Goal: Task Accomplishment & Management: Manage account settings

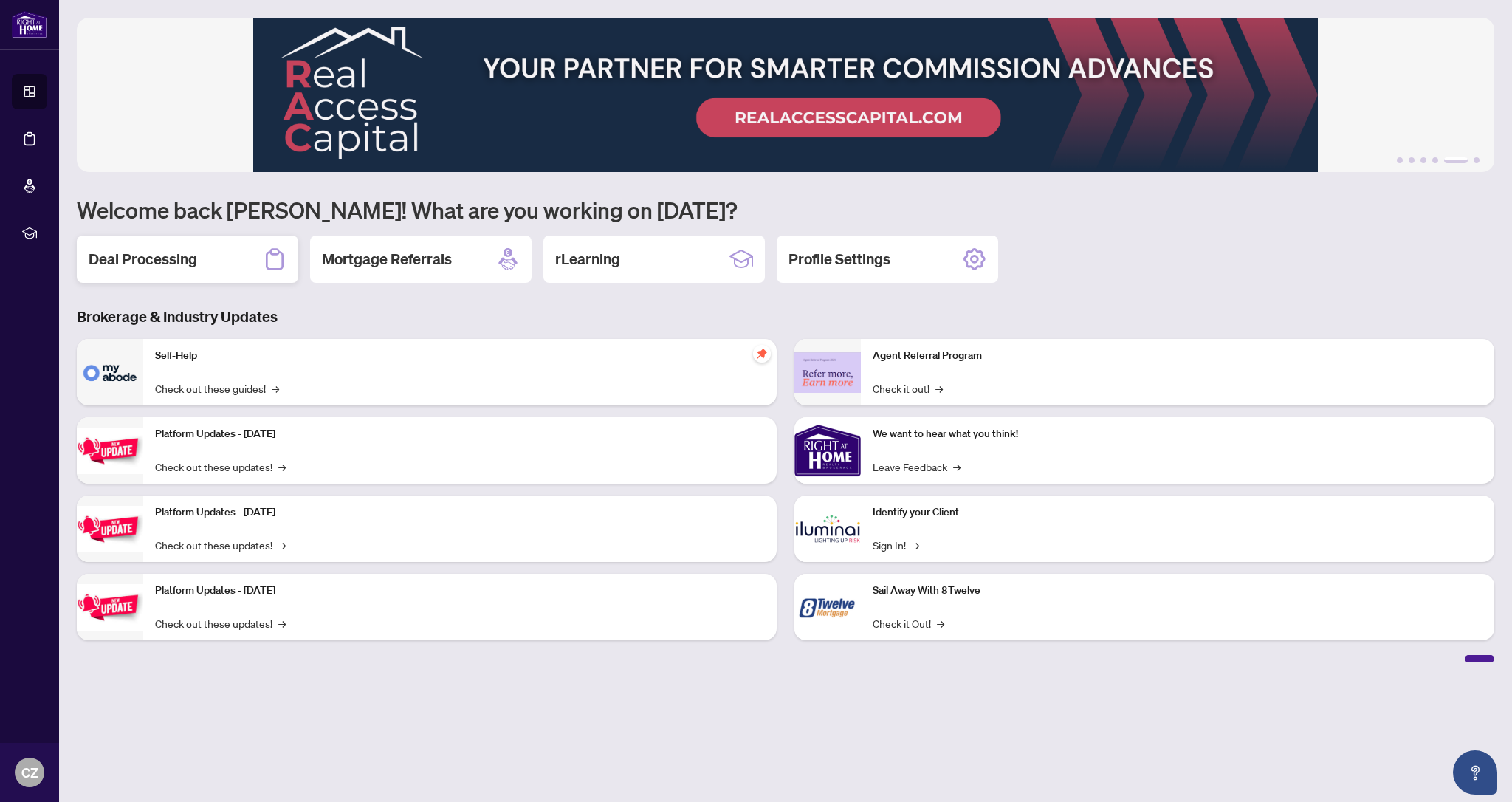
click at [174, 263] on h2 "Deal Processing" at bounding box center [143, 259] width 108 height 20
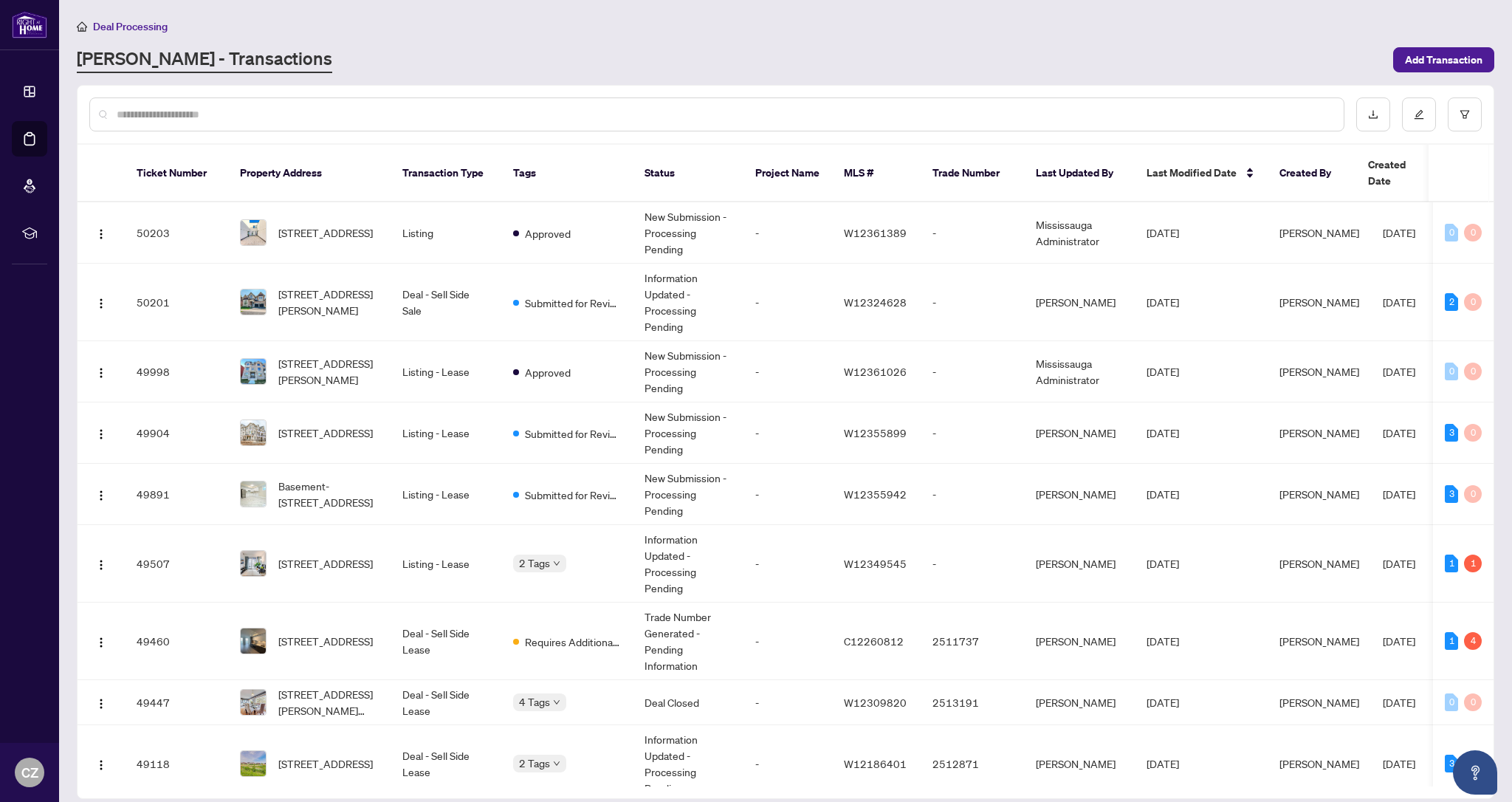
click at [432, 115] on input "text" at bounding box center [725, 114] width 1215 height 16
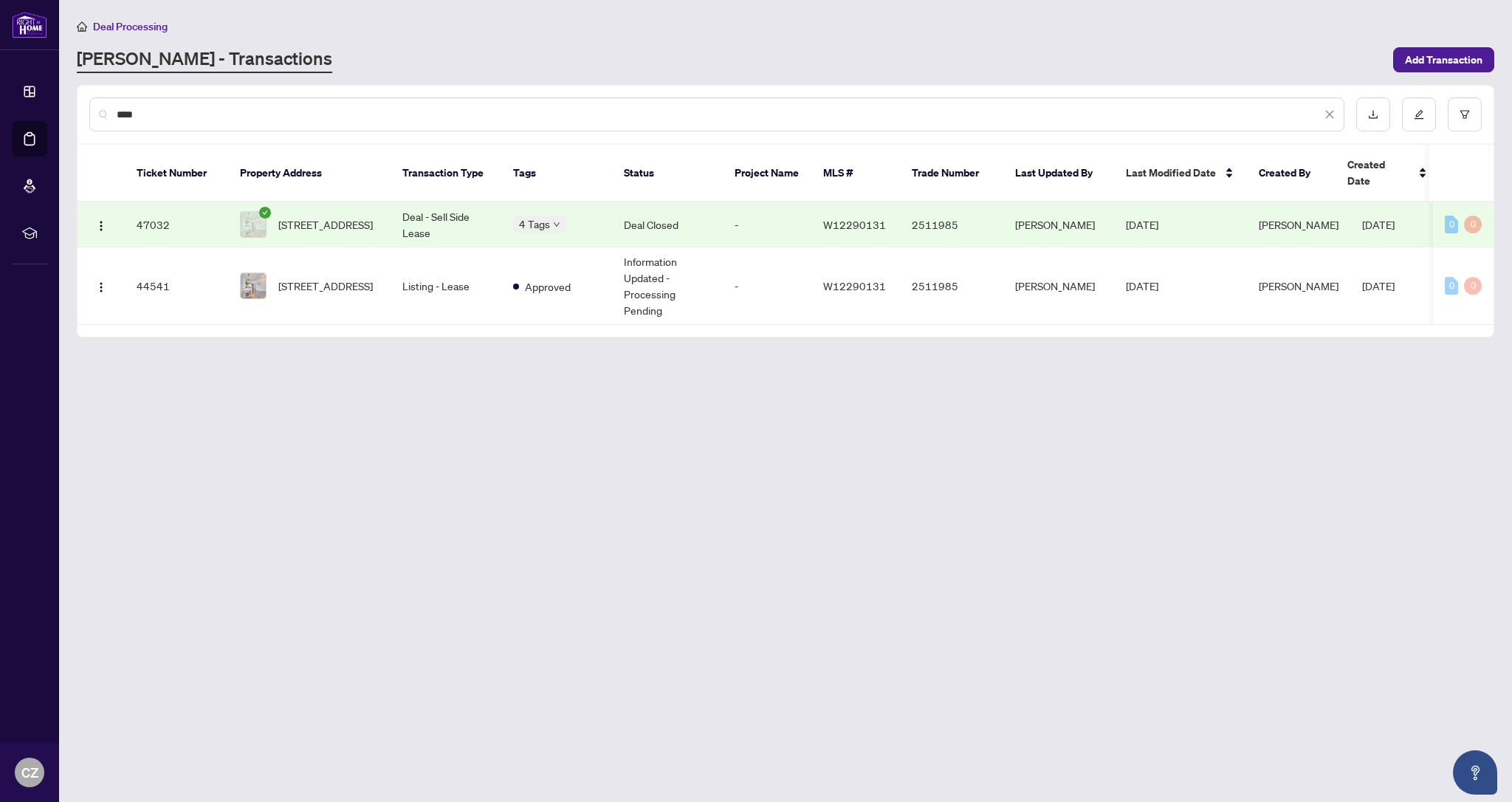
type input "****"
click at [354, 216] on span "[STREET_ADDRESS]" at bounding box center [325, 224] width 95 height 16
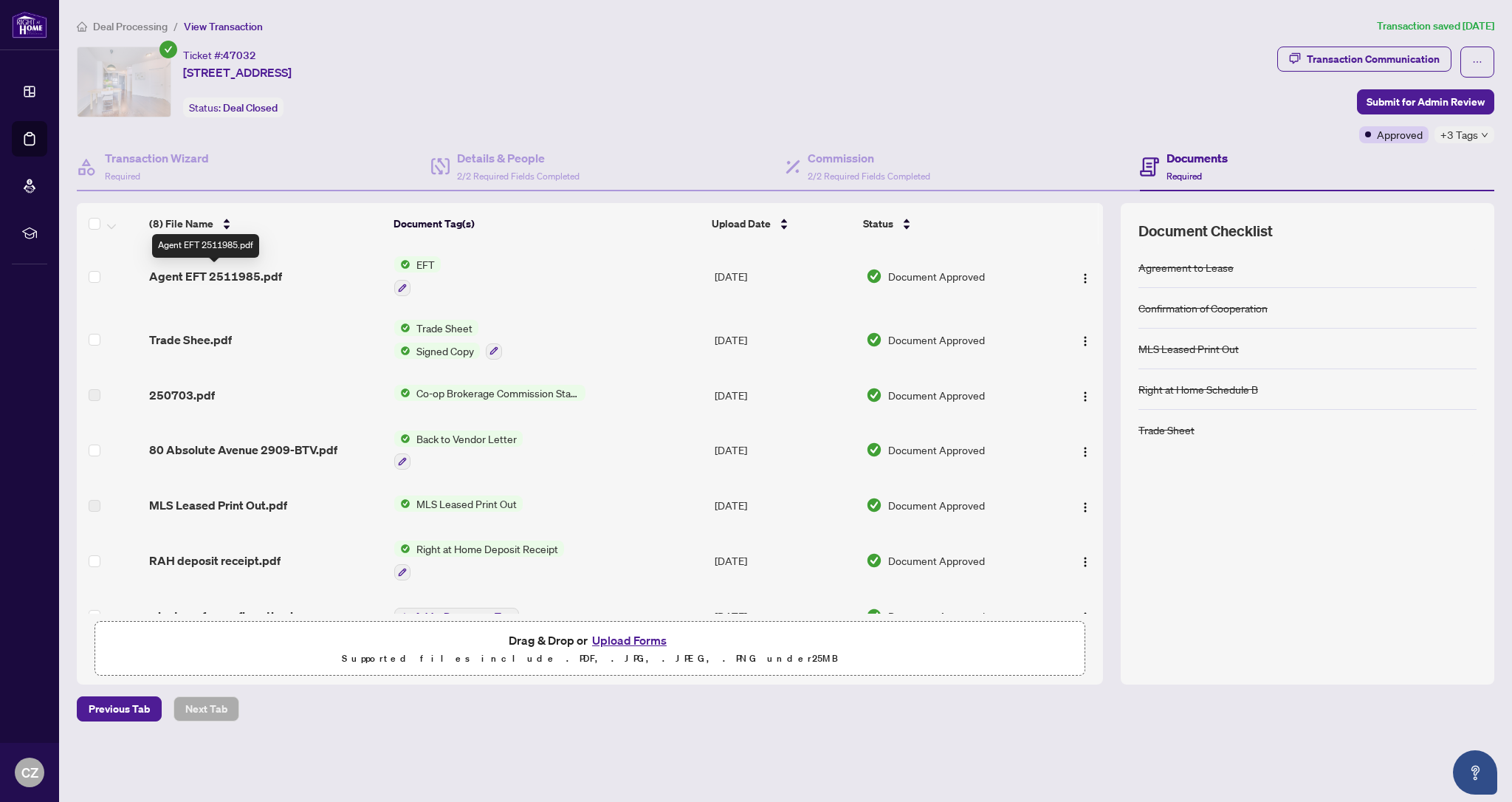
click at [195, 280] on span "Agent EFT 2511985.pdf" at bounding box center [215, 275] width 133 height 17
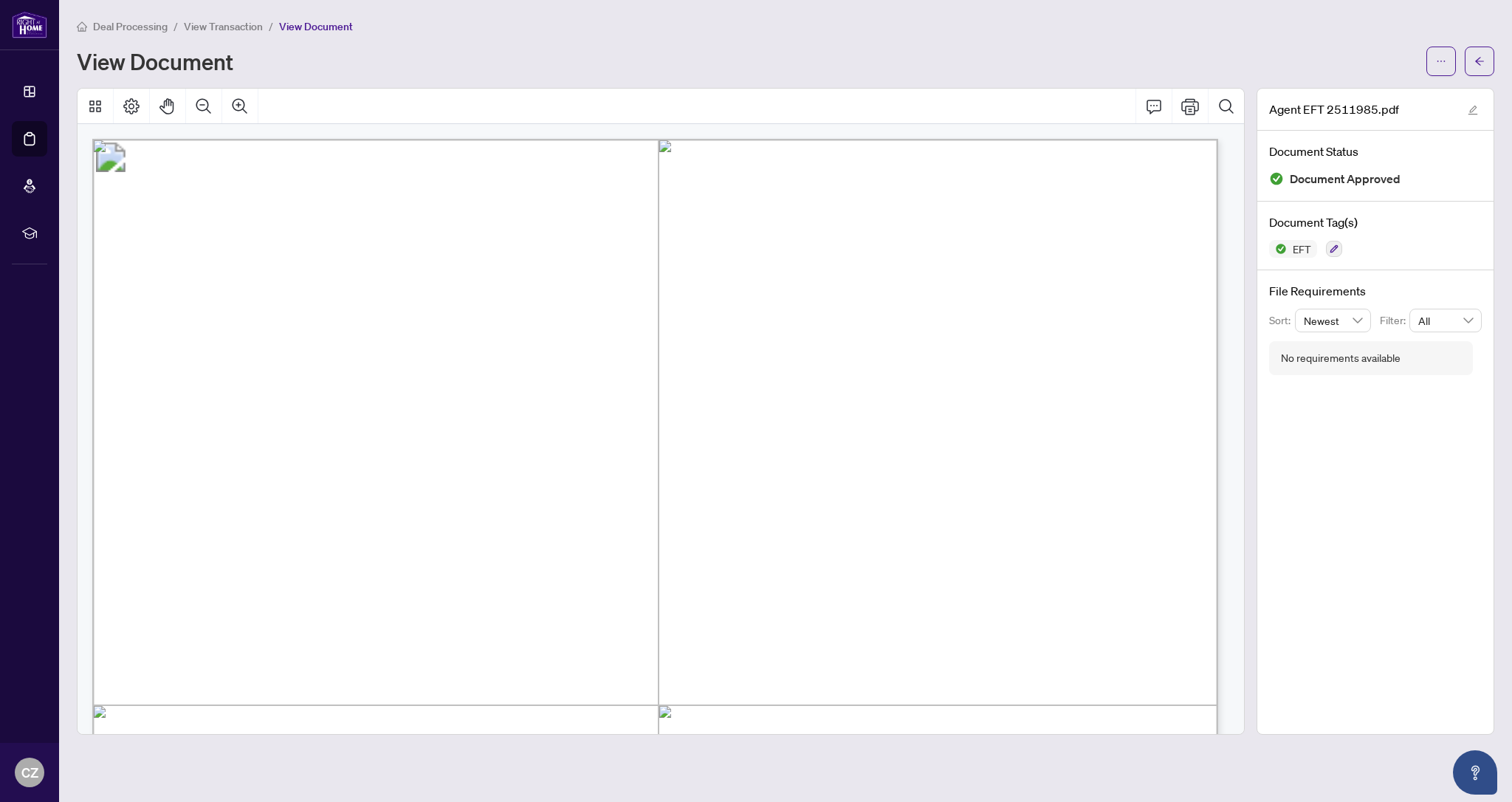
click at [236, 25] on span "View Transaction" at bounding box center [223, 27] width 79 height 14
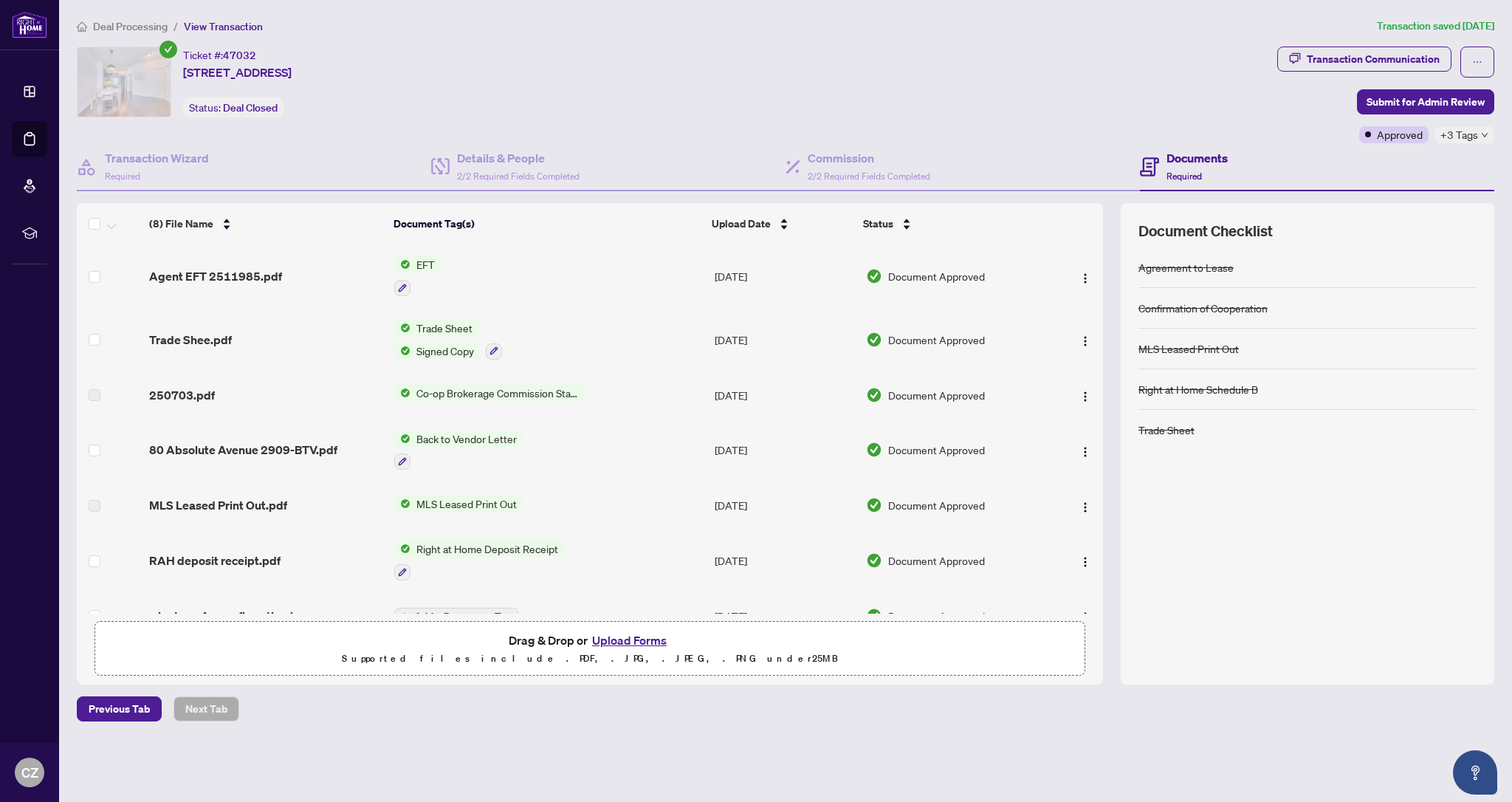
click at [117, 26] on span "Deal Processing" at bounding box center [130, 27] width 74 height 14
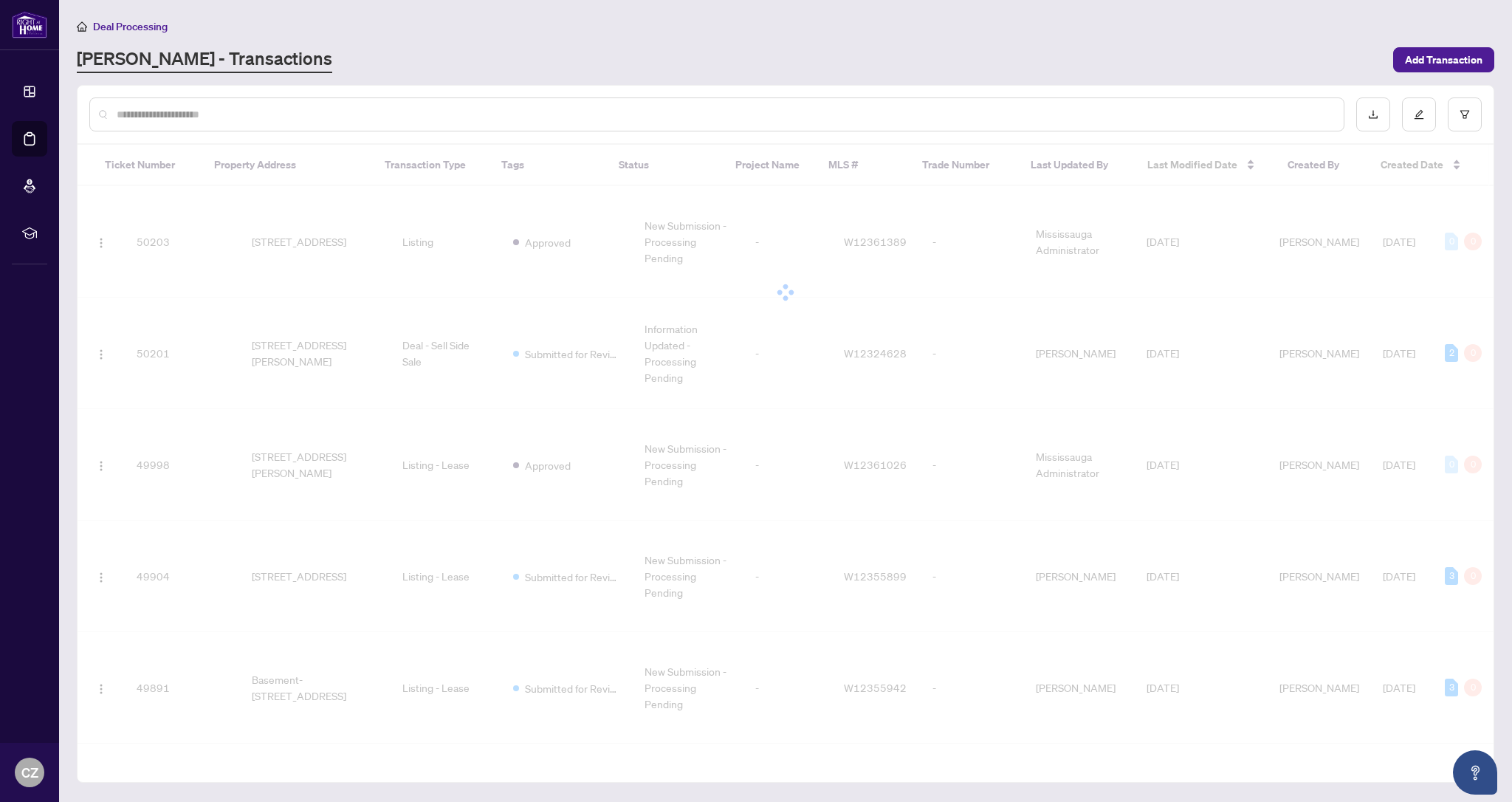
click at [250, 115] on input "text" at bounding box center [725, 114] width 1215 height 16
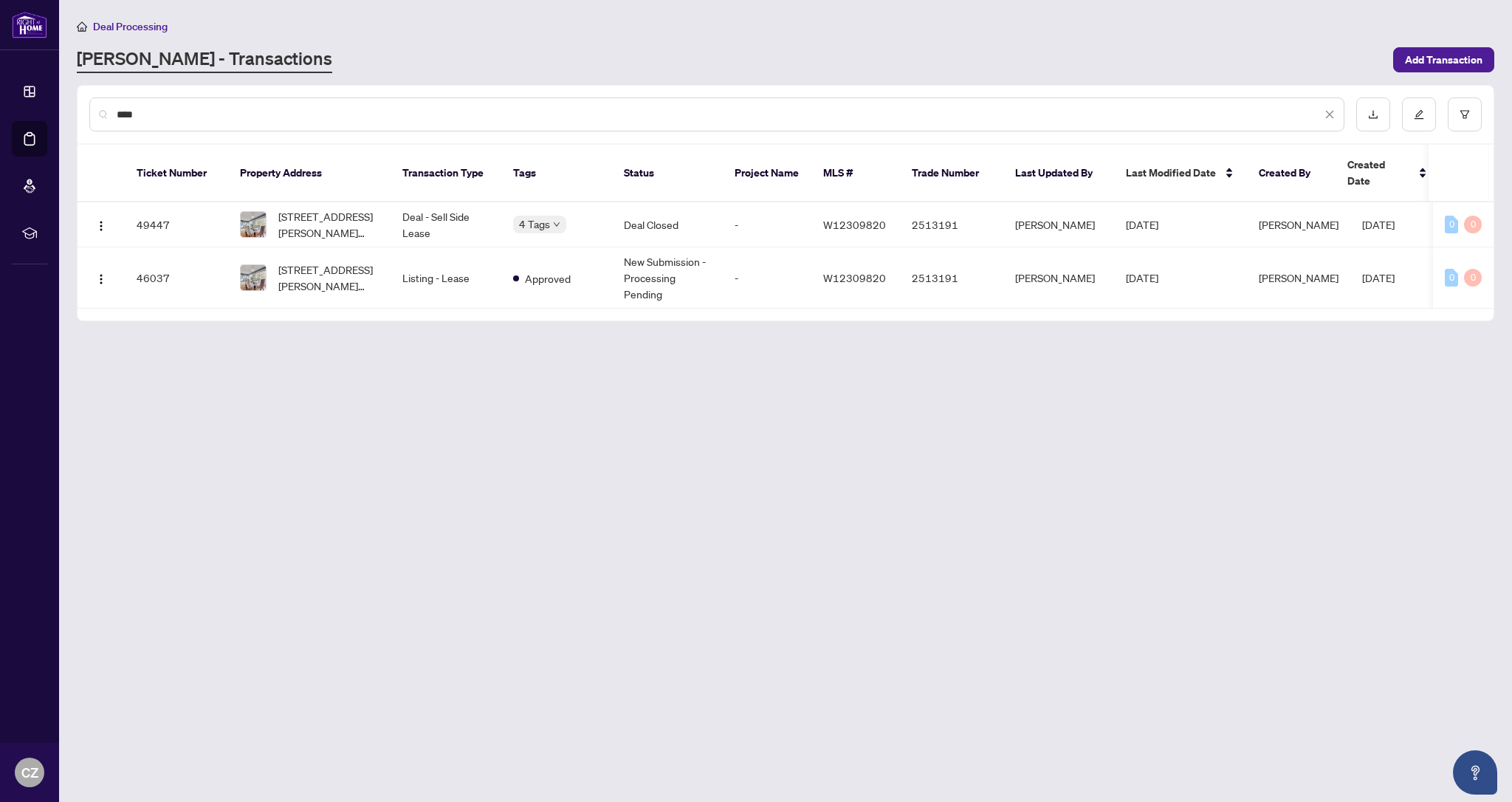
type input "****"
click at [347, 209] on span "[STREET_ADDRESS][PERSON_NAME][PERSON_NAME]" at bounding box center [328, 224] width 100 height 33
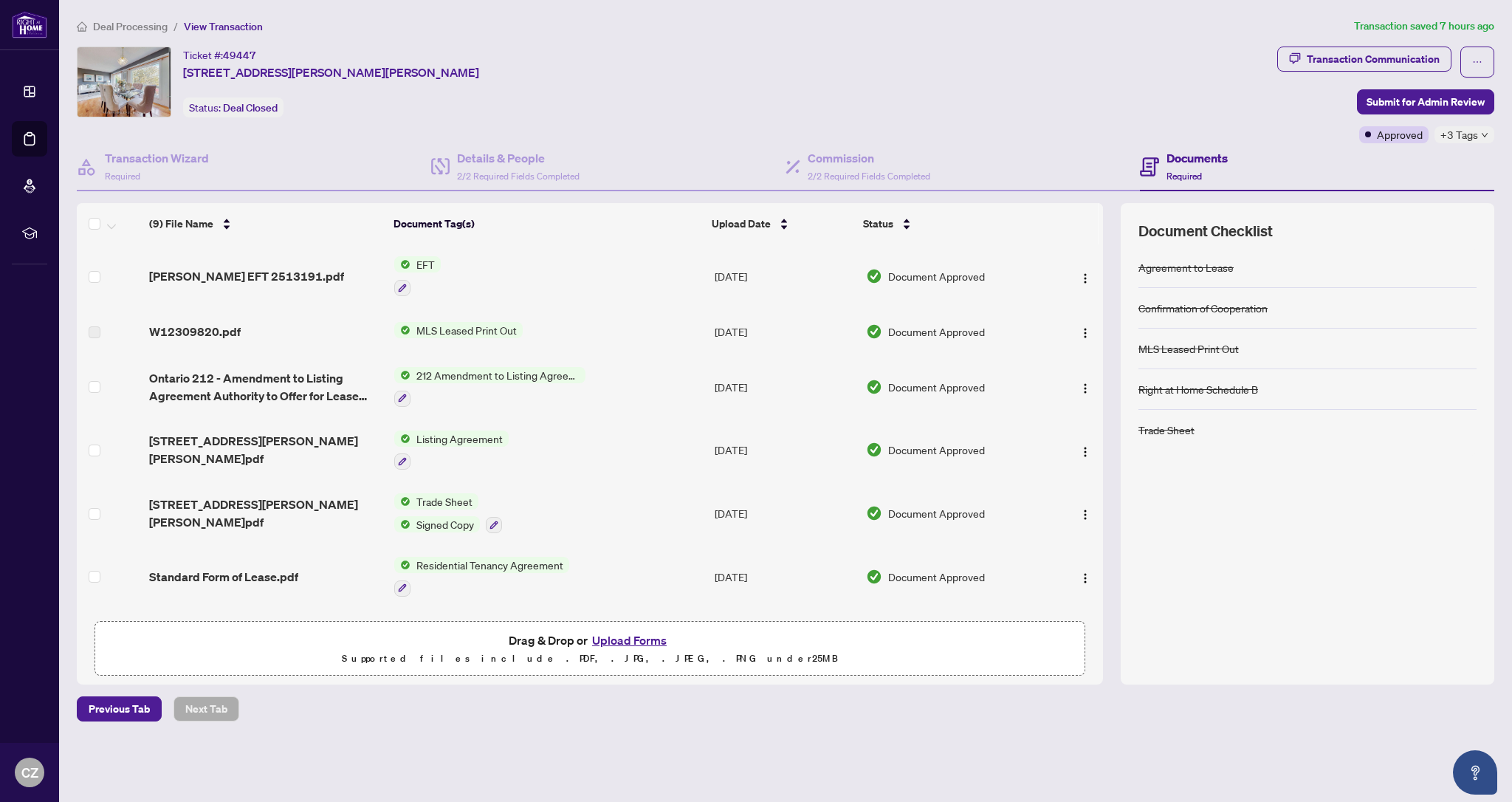
click at [246, 275] on span "[PERSON_NAME] EFT 2513191.pdf" at bounding box center [247, 275] width 195 height 17
